Goal: Task Accomplishment & Management: Manage account settings

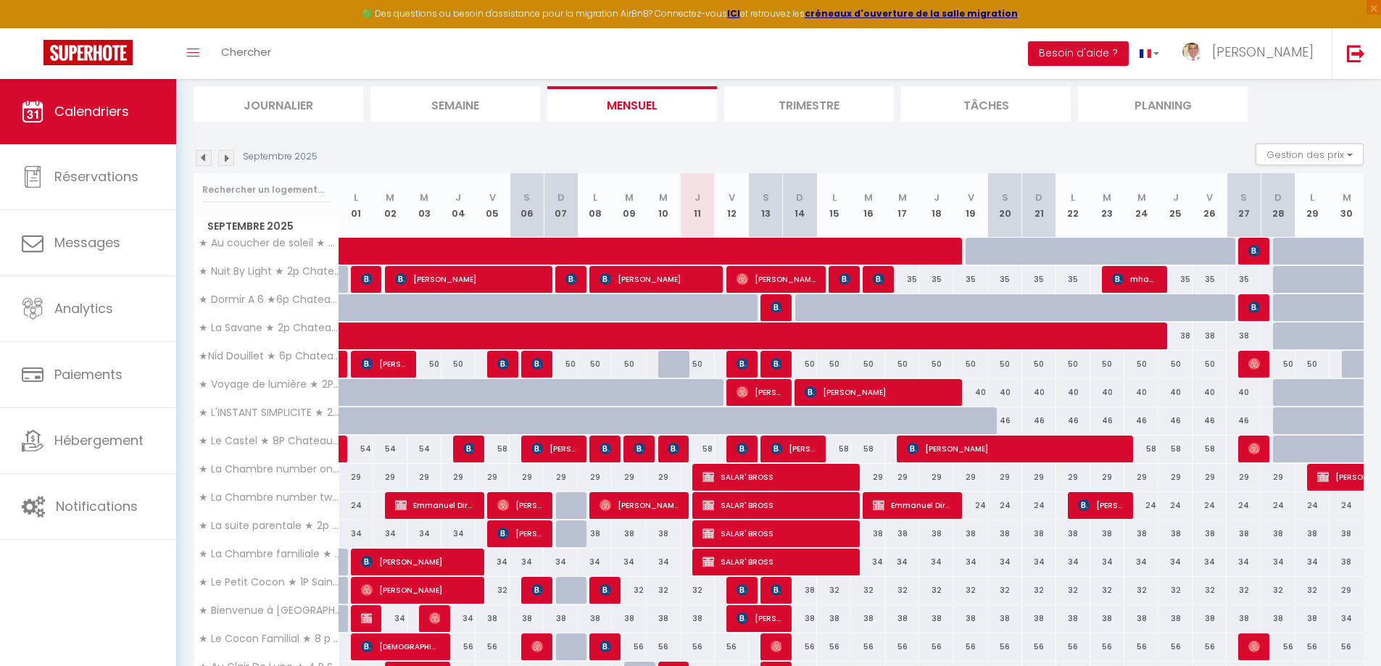
scroll to position [218, 0]
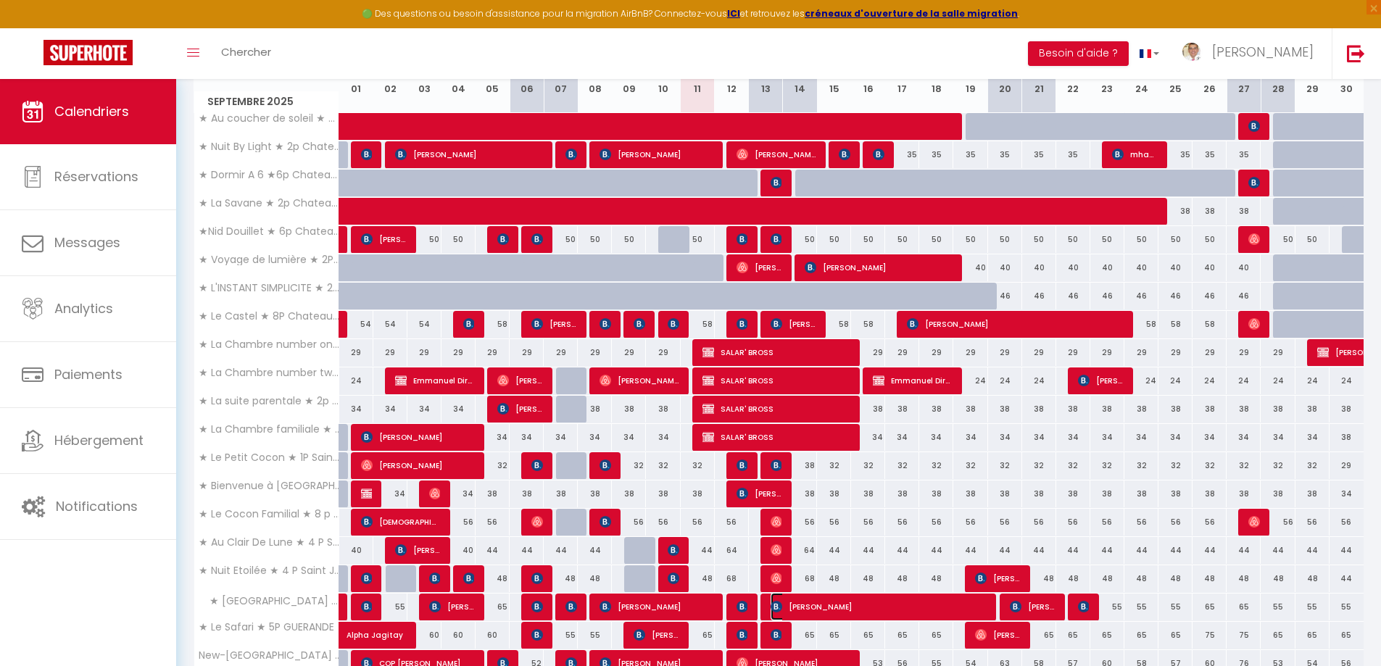
click at [853, 613] on span "[PERSON_NAME]" at bounding box center [879, 607] width 216 height 28
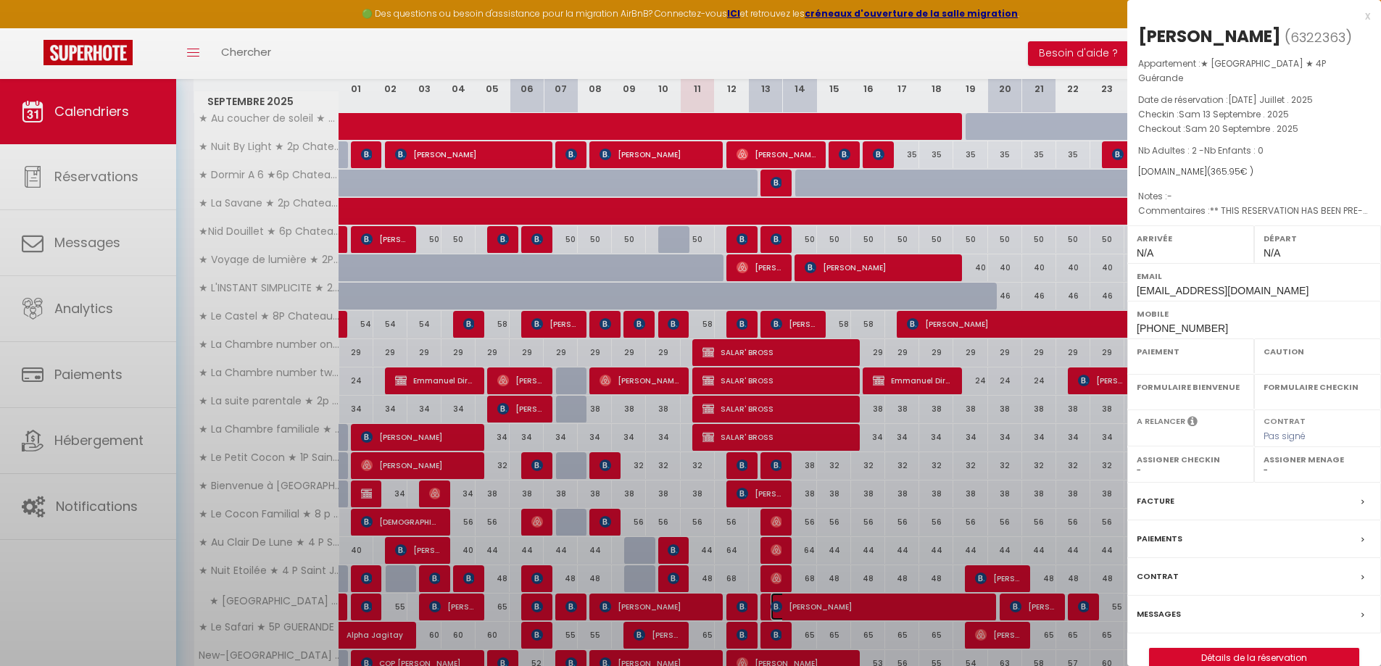
select select "OK"
select select "KO"
select select "0"
select select "1"
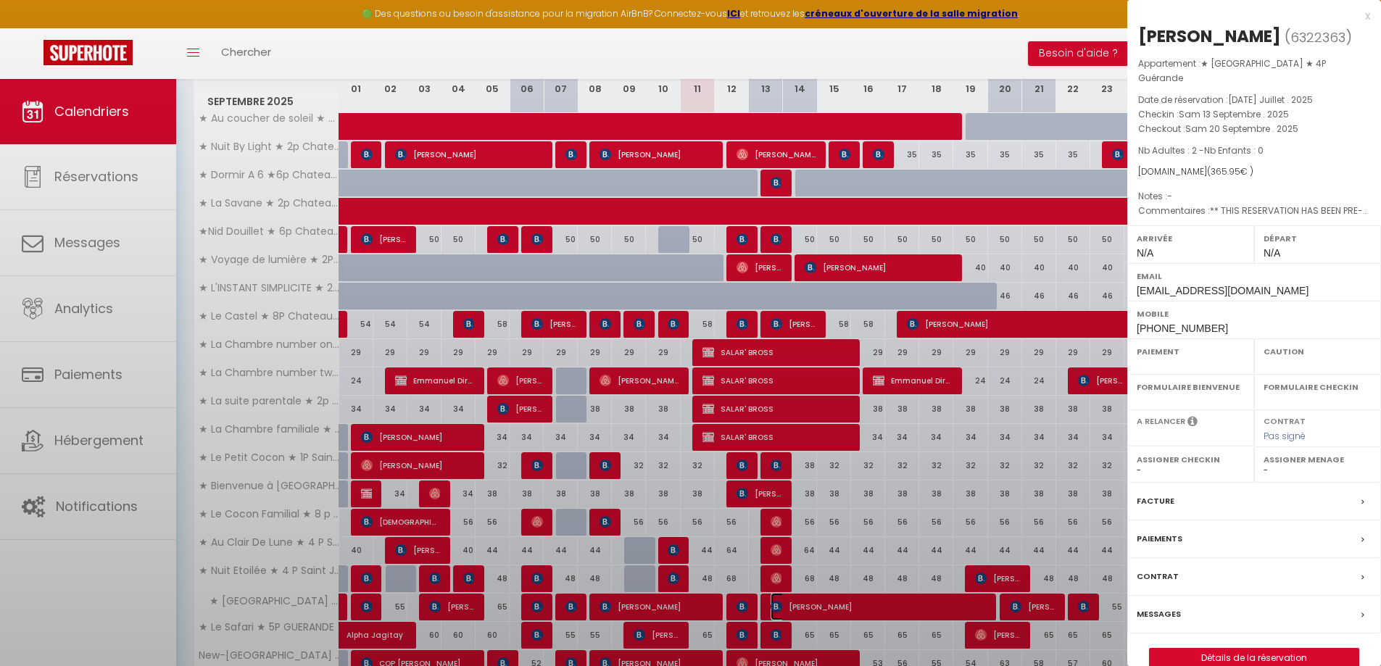
select select
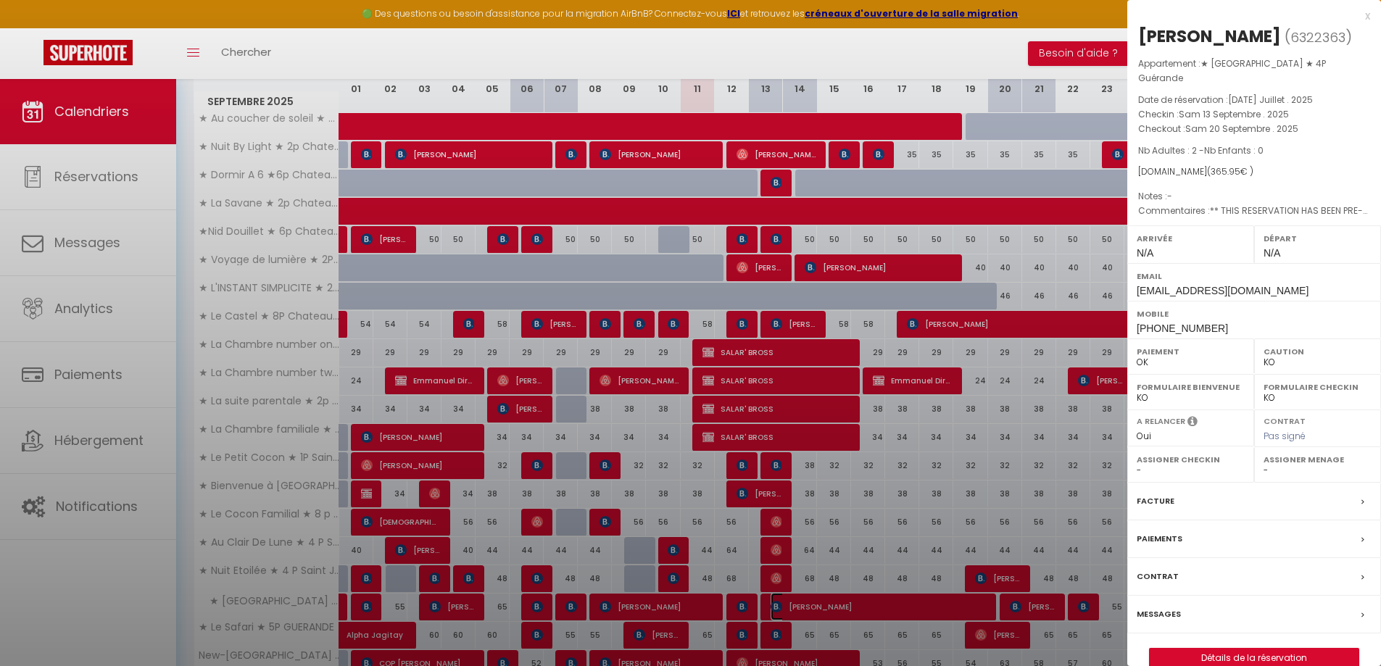
select select "3871"
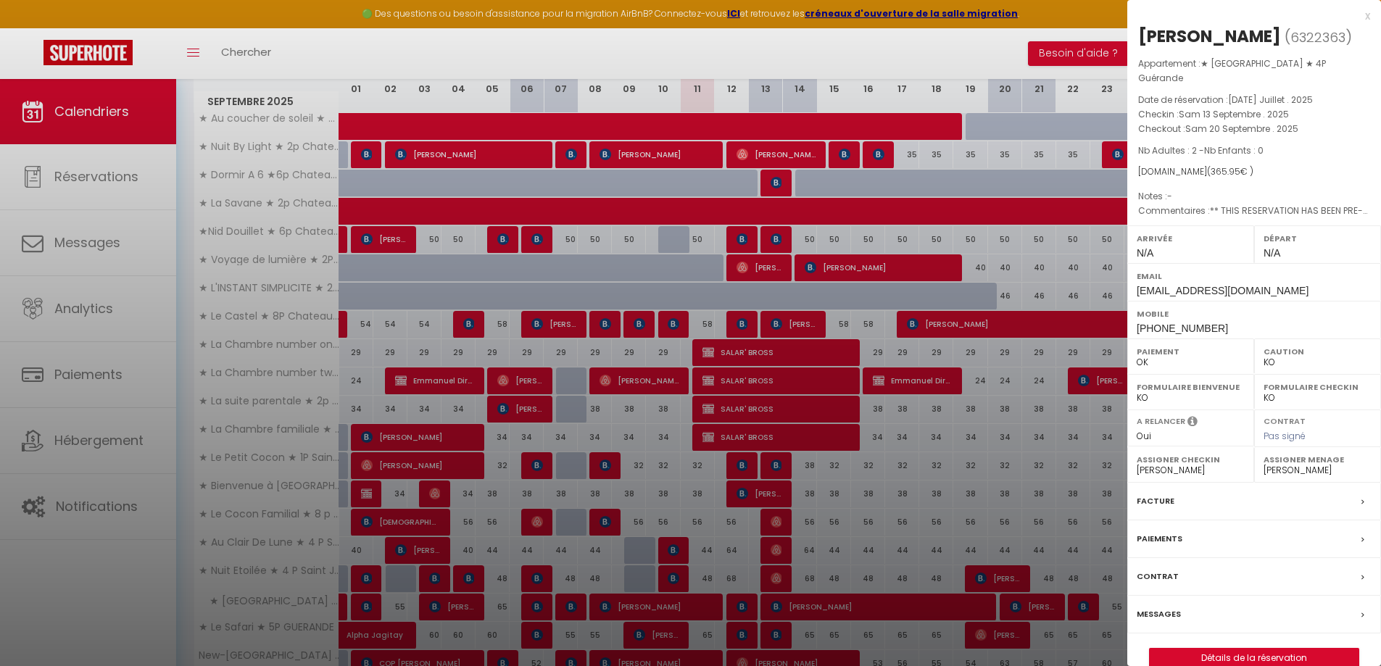
click at [1366, 18] on div "x" at bounding box center [1248, 15] width 243 height 17
